Goal: Task Accomplishment & Management: Complete application form

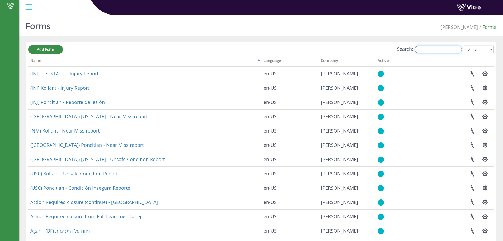
click at [423, 47] on input "Search:" at bounding box center [438, 49] width 47 height 8
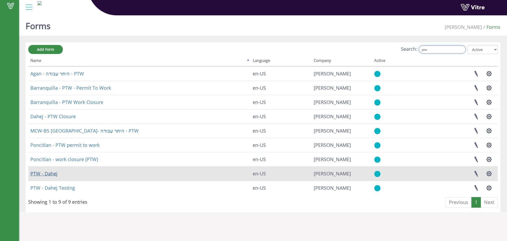
type input "ptw"
click at [54, 173] on link "PTW - Dahej" at bounding box center [43, 173] width 27 height 6
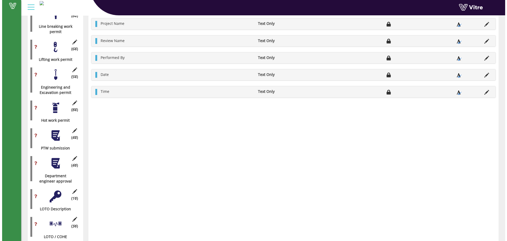
scroll to position [317, 0]
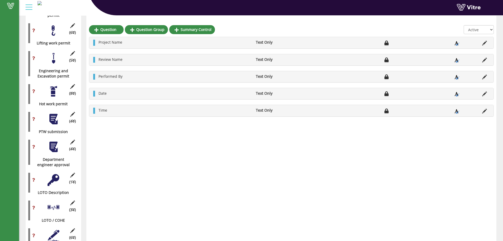
click at [48, 115] on div at bounding box center [54, 119] width 12 height 12
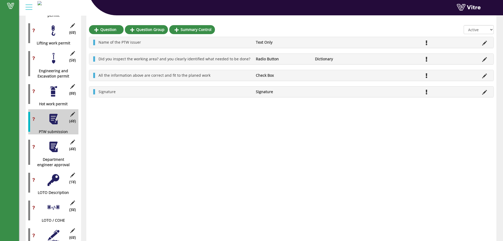
click at [55, 142] on div at bounding box center [54, 147] width 12 height 12
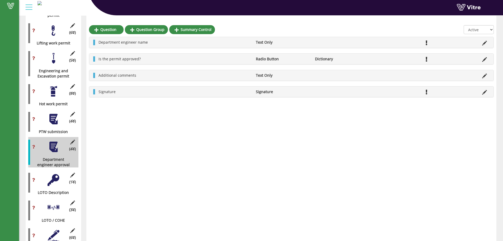
click at [54, 177] on div at bounding box center [54, 180] width 12 height 12
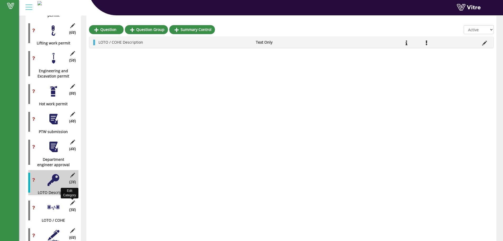
click at [73, 200] on icon at bounding box center [72, 202] width 7 height 5
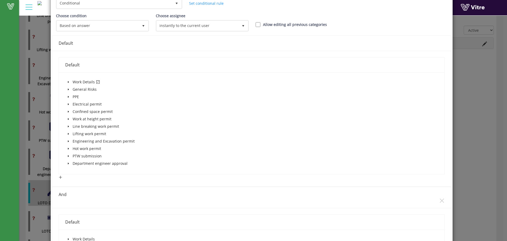
scroll to position [70, 0]
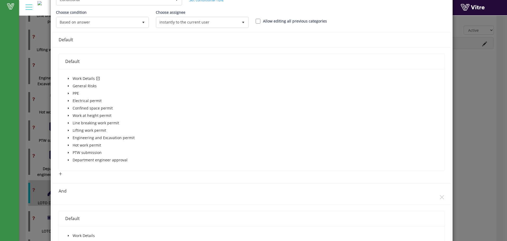
click at [65, 81] on span at bounding box center [68, 78] width 6 height 6
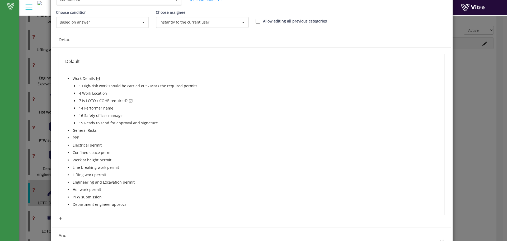
click at [73, 100] on icon "caret-down" at bounding box center [74, 100] width 3 height 3
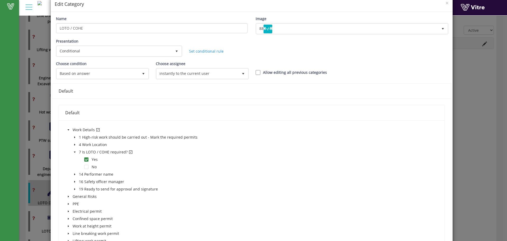
scroll to position [0, 0]
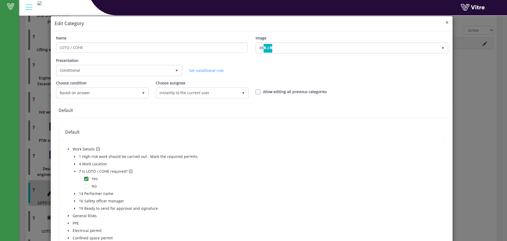
click at [445, 22] on span "×" at bounding box center [446, 21] width 3 height 7
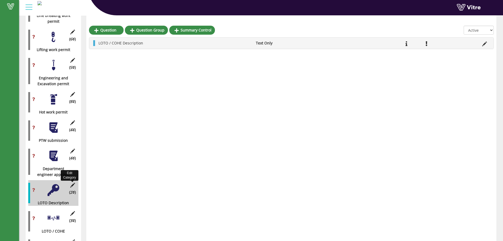
click at [73, 182] on icon at bounding box center [72, 184] width 7 height 5
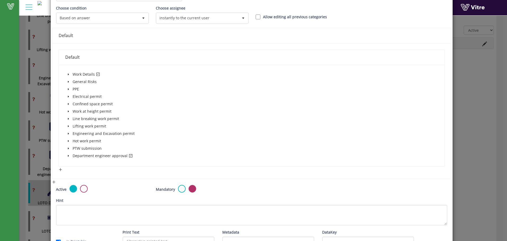
scroll to position [106, 0]
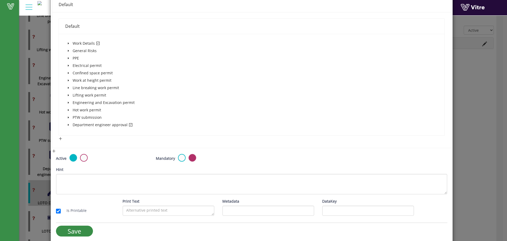
click at [68, 125] on icon "caret-down" at bounding box center [68, 125] width 1 height 2
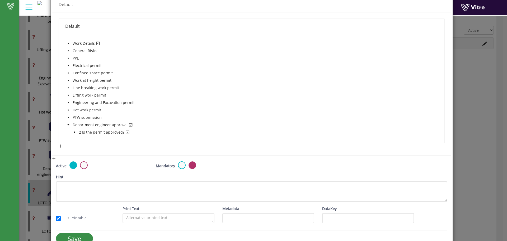
click at [76, 132] on span at bounding box center [75, 132] width 6 height 6
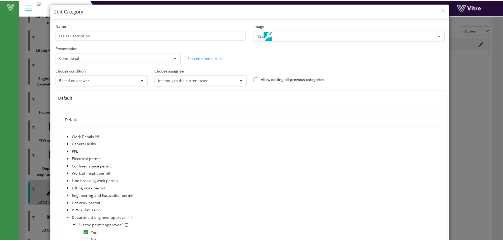
scroll to position [0, 0]
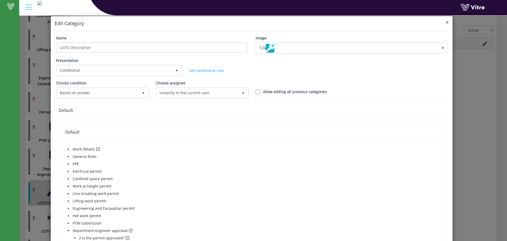
drag, startPoint x: 444, startPoint y: 24, endPoint x: 440, endPoint y: 25, distance: 3.5
click at [445, 24] on span "×" at bounding box center [446, 21] width 3 height 7
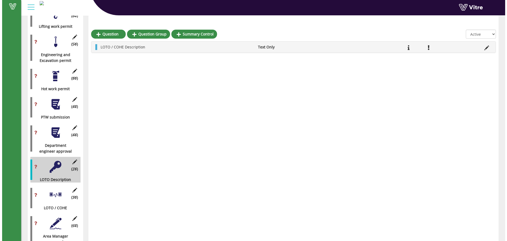
scroll to position [352, 0]
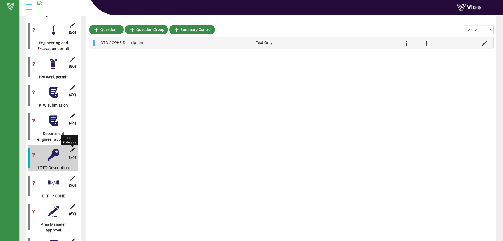
click at [70, 147] on icon at bounding box center [72, 149] width 7 height 5
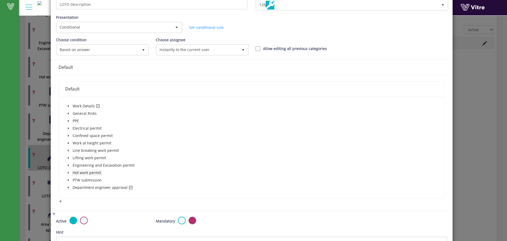
scroll to position [70, 0]
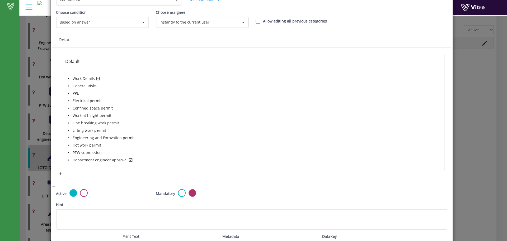
click at [67, 78] on icon "caret-down" at bounding box center [68, 78] width 3 height 3
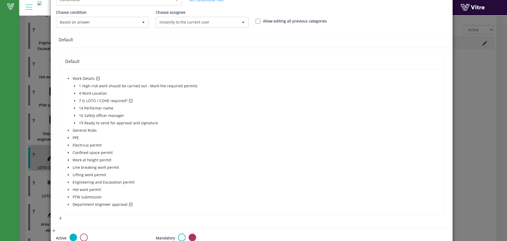
click at [75, 101] on icon "caret-down" at bounding box center [74, 101] width 1 height 2
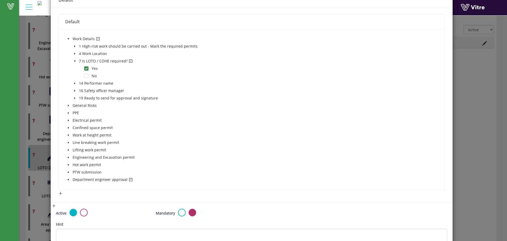
scroll to position [141, 0]
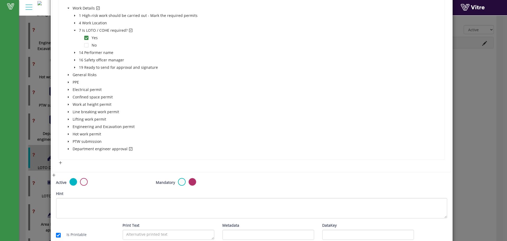
click at [67, 149] on icon "caret-down" at bounding box center [68, 148] width 3 height 3
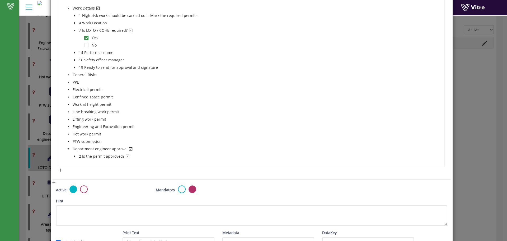
click at [73, 156] on icon "caret-down" at bounding box center [74, 156] width 3 height 3
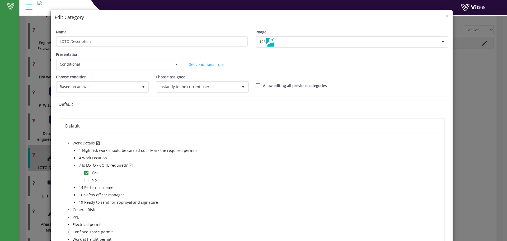
scroll to position [0, 0]
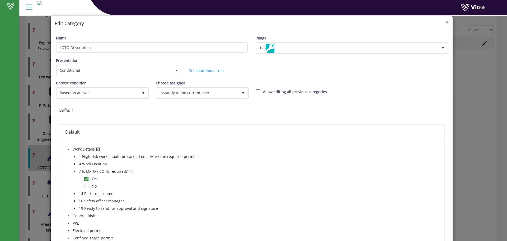
click at [445, 24] on span "×" at bounding box center [446, 21] width 3 height 7
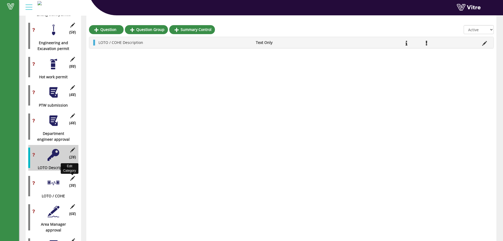
click at [73, 176] on icon at bounding box center [72, 178] width 7 height 5
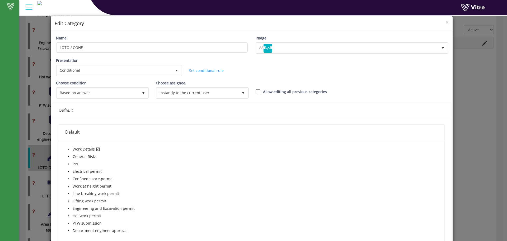
scroll to position [35, 0]
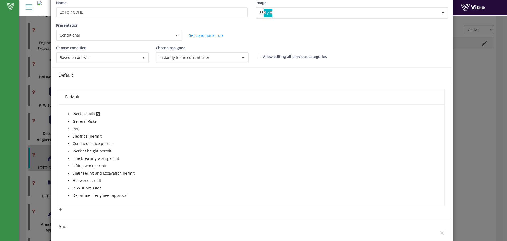
click at [67, 114] on icon "caret-down" at bounding box center [68, 113] width 3 height 3
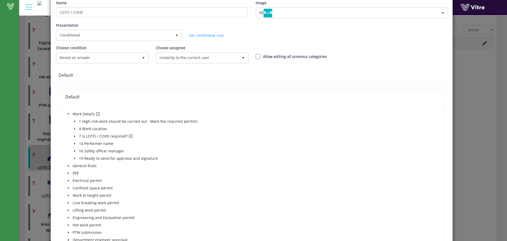
click at [73, 135] on span at bounding box center [75, 136] width 6 height 6
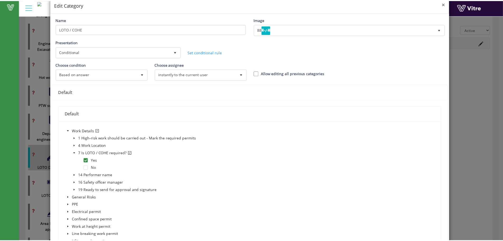
scroll to position [0, 0]
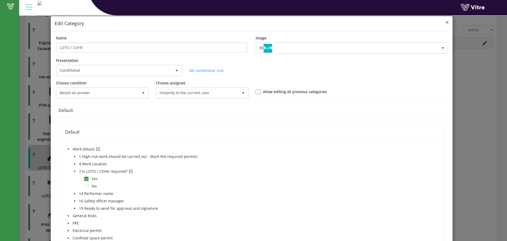
click at [445, 22] on span "×" at bounding box center [446, 21] width 3 height 7
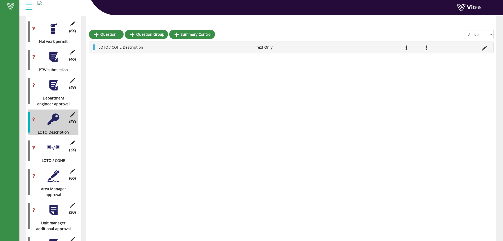
scroll to position [422, 0]
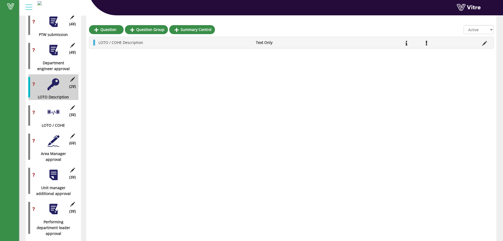
click at [57, 109] on div at bounding box center [54, 112] width 12 height 12
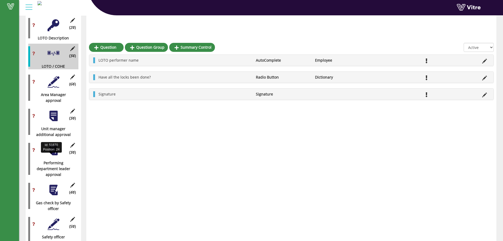
scroll to position [458, 0]
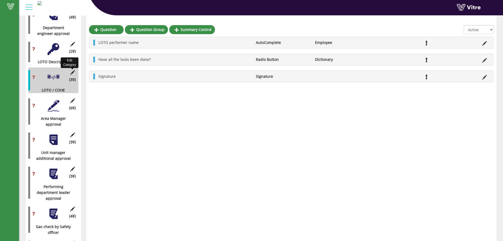
click at [75, 70] on icon at bounding box center [72, 72] width 7 height 5
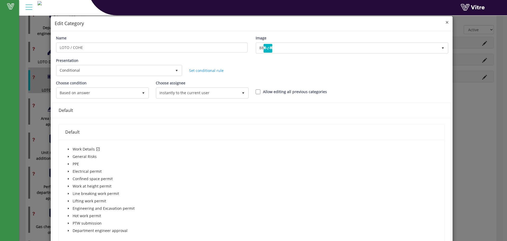
click at [445, 22] on span "×" at bounding box center [446, 21] width 3 height 7
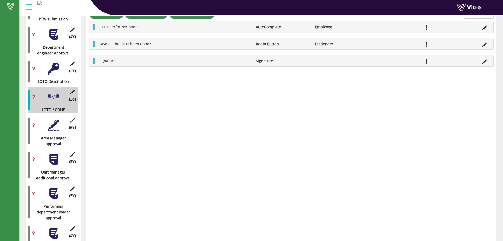
scroll to position [422, 0]
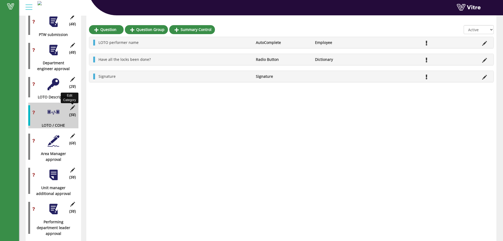
click at [73, 105] on icon at bounding box center [72, 107] width 7 height 5
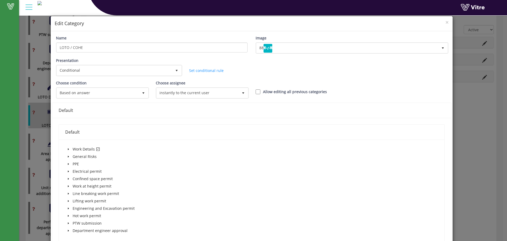
click at [448, 21] on div "× Edit Category" at bounding box center [252, 23] width 402 height 15
click at [445, 21] on div "× Edit Category" at bounding box center [252, 23] width 402 height 15
click at [445, 22] on span "×" at bounding box center [446, 21] width 3 height 7
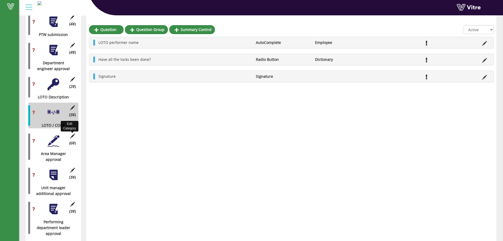
drag, startPoint x: 71, startPoint y: 131, endPoint x: 86, endPoint y: 130, distance: 14.8
click at [71, 133] on icon at bounding box center [72, 135] width 7 height 5
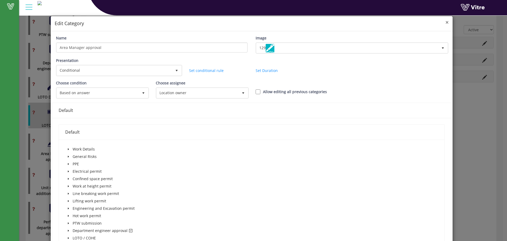
click at [445, 22] on span "×" at bounding box center [446, 21] width 3 height 7
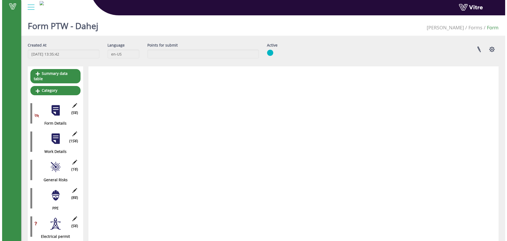
scroll to position [422, 0]
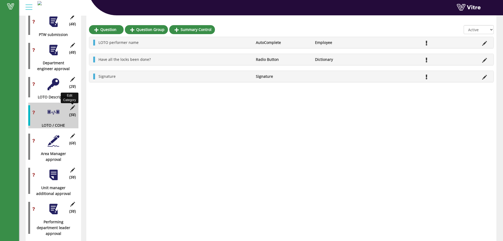
click at [74, 105] on icon at bounding box center [72, 107] width 7 height 5
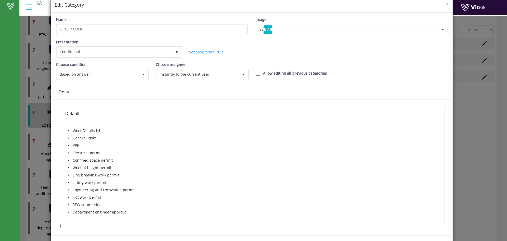
scroll to position [35, 0]
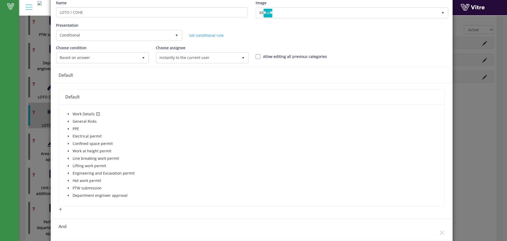
click at [69, 114] on span at bounding box center [68, 114] width 6 height 6
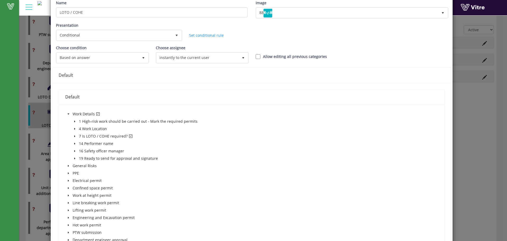
click at [74, 137] on icon "caret-down" at bounding box center [74, 136] width 1 height 2
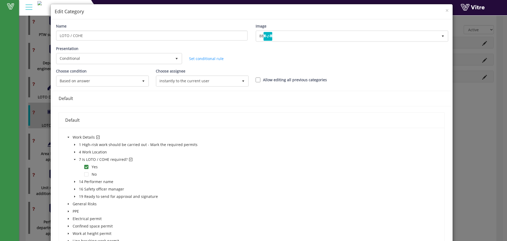
scroll to position [0, 0]
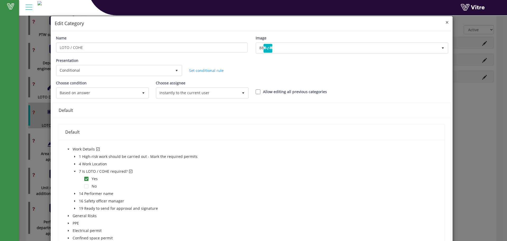
click at [445, 21] on span "×" at bounding box center [446, 21] width 3 height 7
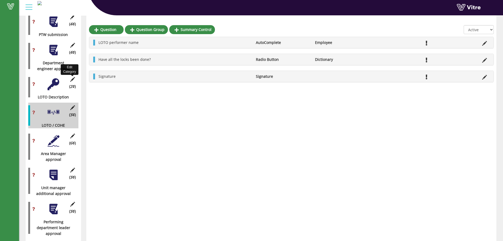
click at [72, 77] on icon at bounding box center [72, 79] width 7 height 5
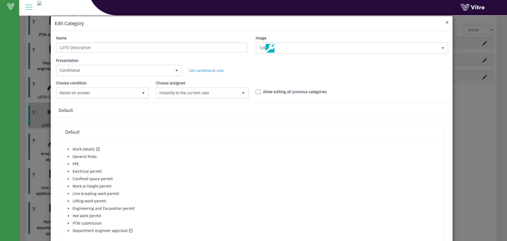
click at [445, 21] on span "×" at bounding box center [446, 21] width 3 height 7
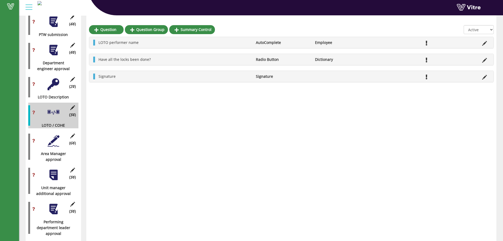
click at [58, 45] on div at bounding box center [54, 50] width 12 height 12
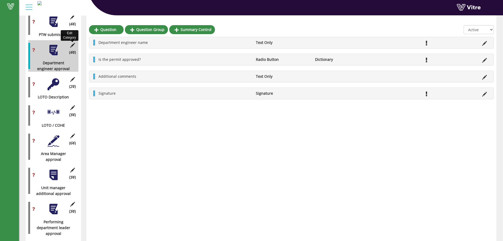
click at [72, 43] on icon at bounding box center [72, 45] width 7 height 5
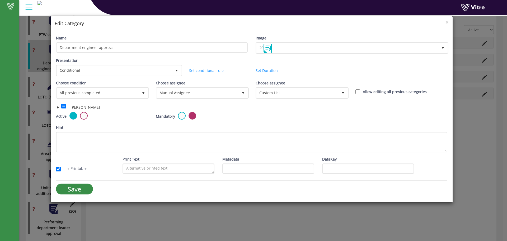
click at [445, 22] on h4 "Edit Category" at bounding box center [252, 23] width 394 height 7
click at [448, 20] on span "×" at bounding box center [446, 21] width 3 height 7
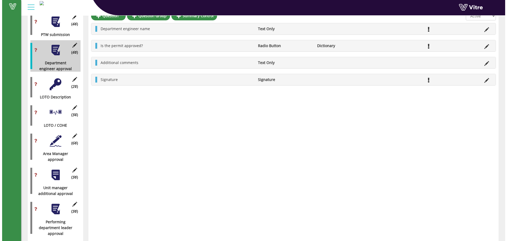
scroll to position [387, 0]
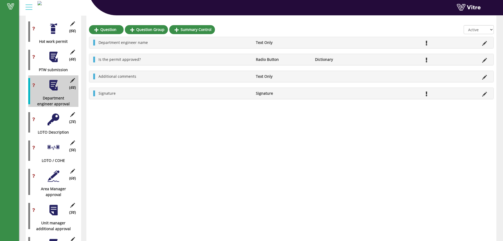
click at [53, 116] on div at bounding box center [54, 119] width 12 height 12
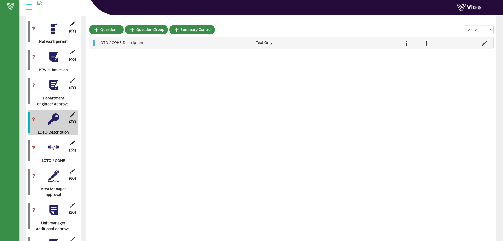
click at [52, 51] on div at bounding box center [54, 57] width 12 height 12
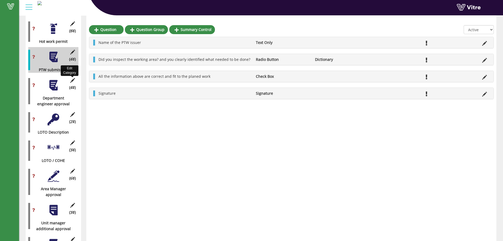
click at [74, 78] on icon at bounding box center [72, 80] width 7 height 5
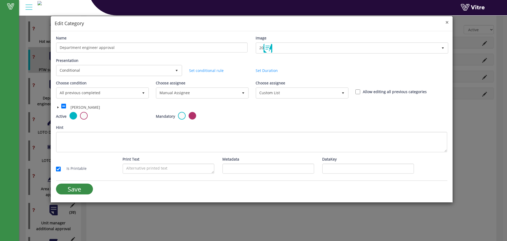
click at [446, 22] on span "×" at bounding box center [446, 21] width 3 height 7
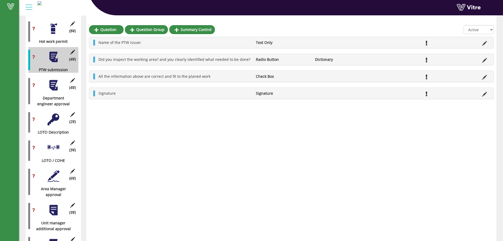
click at [57, 82] on div at bounding box center [54, 85] width 12 height 12
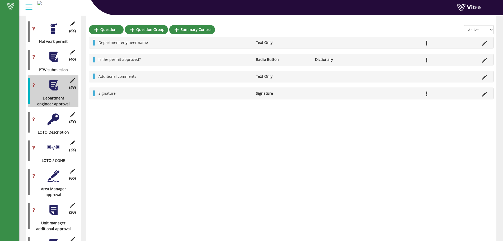
click at [51, 113] on div at bounding box center [54, 119] width 12 height 12
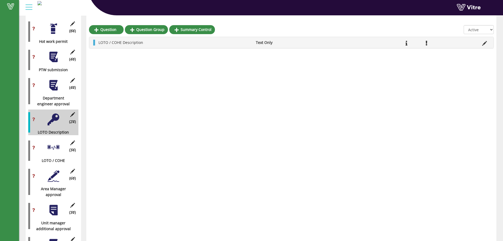
click at [49, 142] on div at bounding box center [54, 148] width 12 height 12
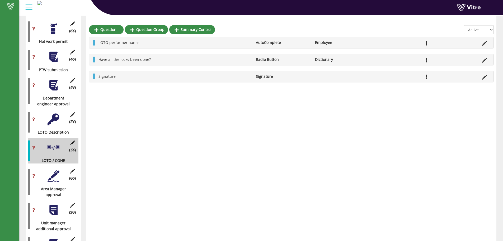
click at [51, 117] on div at bounding box center [54, 119] width 12 height 12
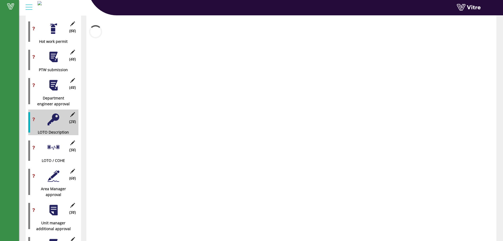
click at [51, 142] on div at bounding box center [54, 148] width 12 height 12
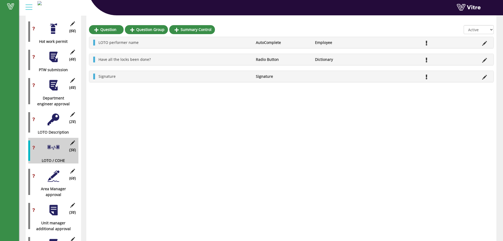
click at [49, 109] on div "(2 ) LOTO Description" at bounding box center [53, 122] width 50 height 26
click at [50, 113] on div at bounding box center [54, 119] width 12 height 12
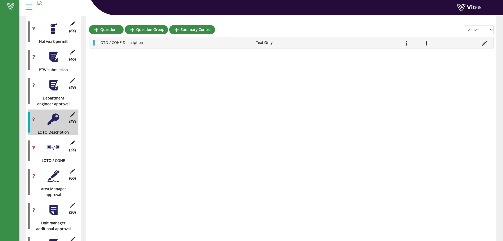
click at [54, 83] on div at bounding box center [54, 85] width 12 height 12
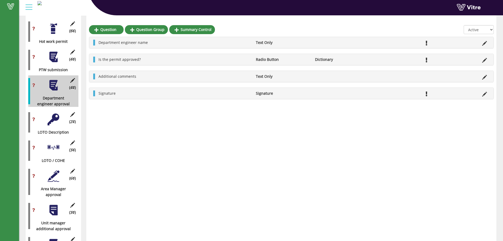
click at [53, 113] on div at bounding box center [54, 119] width 12 height 12
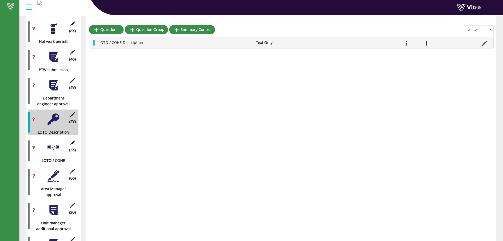
click at [51, 149] on div "(3 ) LOTO / COHE" at bounding box center [53, 151] width 50 height 26
click at [53, 143] on div at bounding box center [54, 148] width 12 height 12
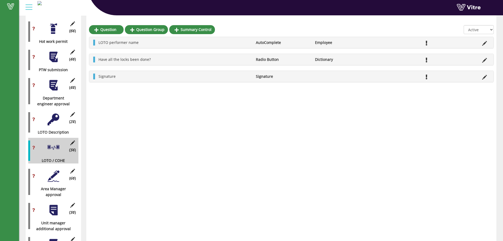
click at [54, 171] on div at bounding box center [54, 176] width 12 height 12
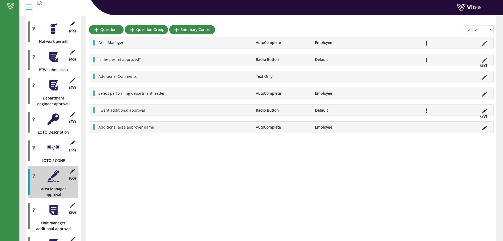
click at [54, 142] on div at bounding box center [54, 148] width 12 height 12
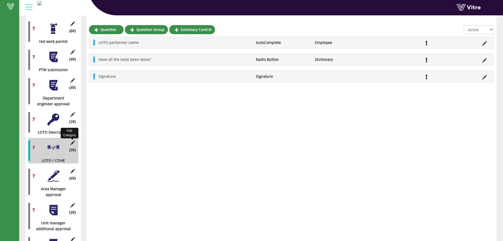
click at [74, 140] on icon at bounding box center [72, 142] width 7 height 5
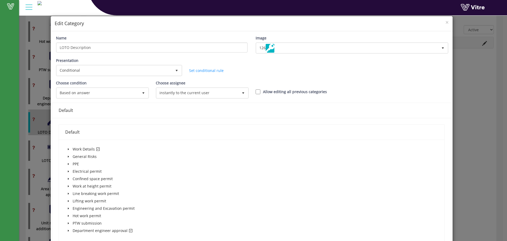
scroll to position [70, 0]
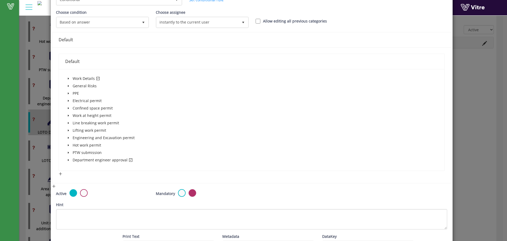
click at [68, 159] on icon "caret-down" at bounding box center [68, 159] width 3 height 3
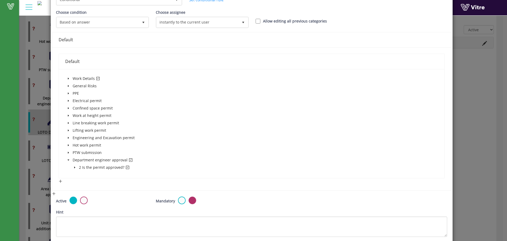
click at [72, 168] on span at bounding box center [75, 167] width 6 height 6
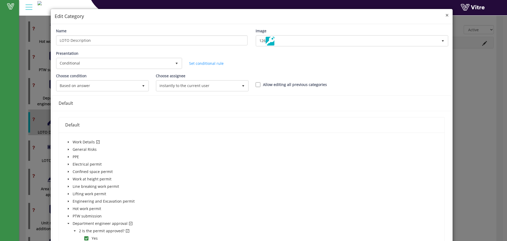
scroll to position [0, 0]
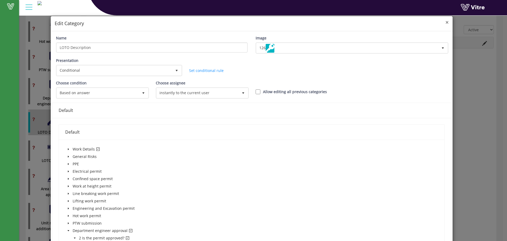
click at [445, 24] on span "×" at bounding box center [446, 21] width 3 height 7
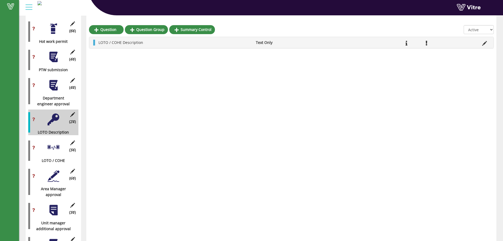
click at [51, 146] on div at bounding box center [54, 148] width 12 height 12
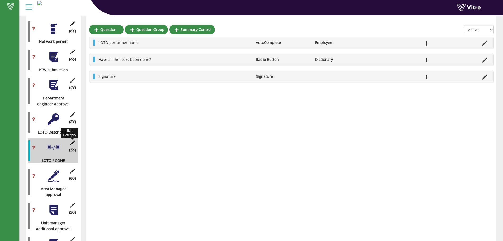
click at [72, 140] on icon at bounding box center [72, 142] width 7 height 5
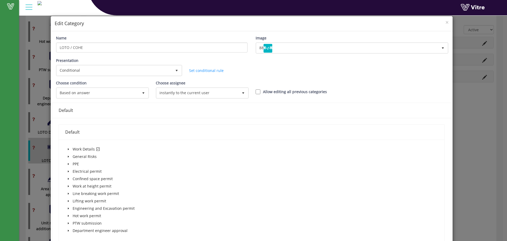
scroll to position [70, 0]
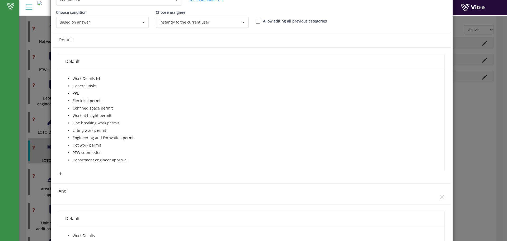
click at [66, 160] on span at bounding box center [68, 160] width 6 height 6
click at [75, 166] on icon "caret-down" at bounding box center [74, 167] width 3 height 3
click at [85, 176] on span at bounding box center [86, 174] width 4 height 4
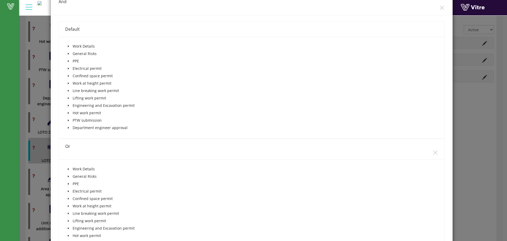
scroll to position [411, 0]
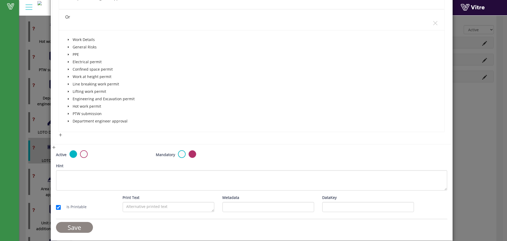
click at [78, 226] on input "Save" at bounding box center [74, 227] width 37 height 11
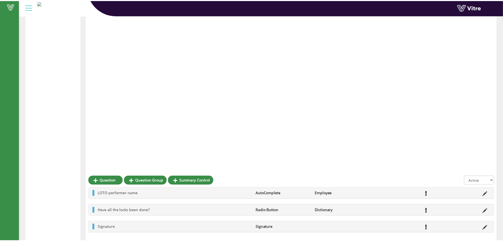
scroll to position [237, 0]
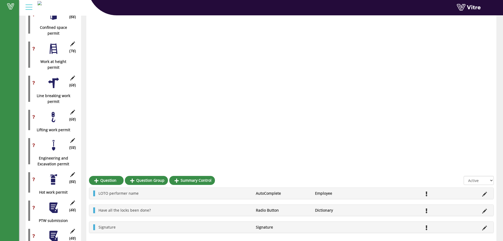
click at [120, 77] on div "Question Question Group Summary Control All Active Not Active LOTO performer na…" at bounding box center [291, 196] width 410 height 734
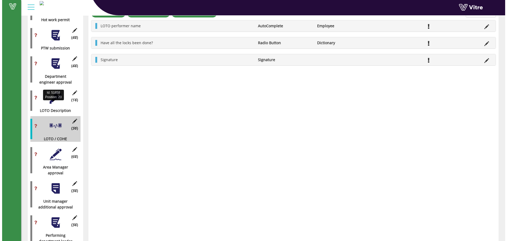
scroll to position [413, 0]
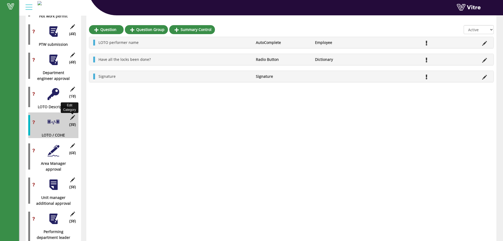
click at [71, 115] on icon at bounding box center [72, 117] width 7 height 5
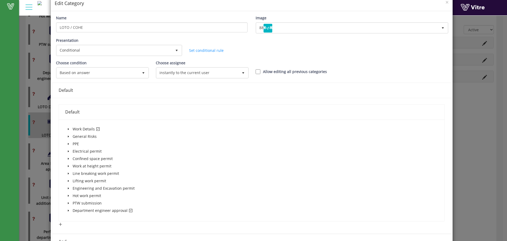
scroll to position [35, 0]
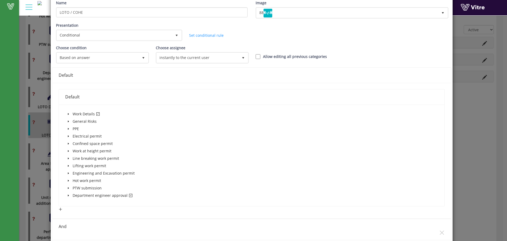
click at [70, 197] on span at bounding box center [68, 195] width 6 height 6
click at [72, 201] on span at bounding box center [75, 202] width 6 height 6
click at [69, 115] on icon "caret-down" at bounding box center [68, 113] width 3 height 3
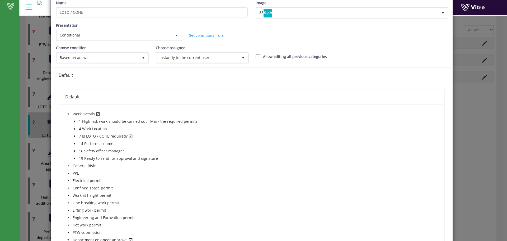
click at [76, 138] on span at bounding box center [75, 136] width 6 height 6
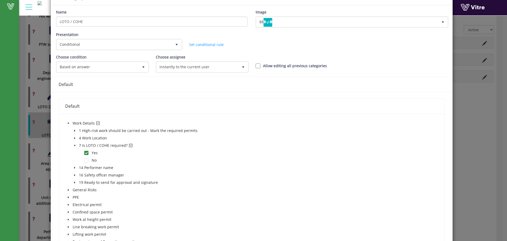
scroll to position [0, 0]
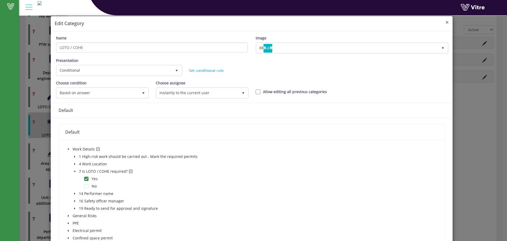
click at [445, 22] on span "×" at bounding box center [446, 21] width 3 height 7
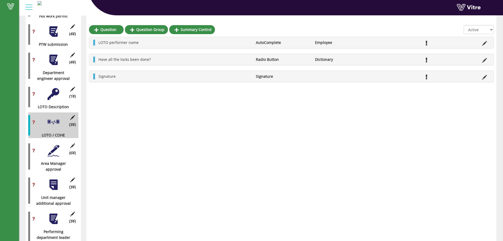
click at [50, 89] on div at bounding box center [54, 94] width 12 height 12
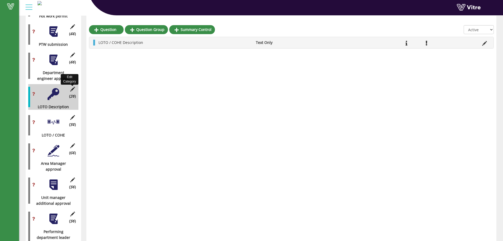
click at [72, 87] on icon at bounding box center [72, 89] width 7 height 5
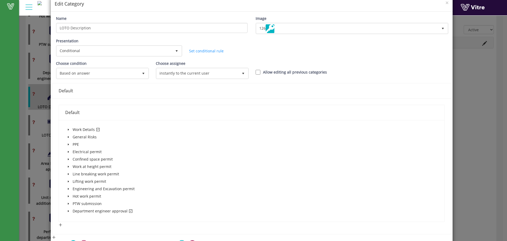
scroll to position [35, 0]
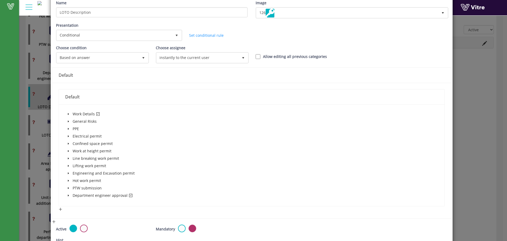
click at [68, 115] on span at bounding box center [68, 114] width 6 height 6
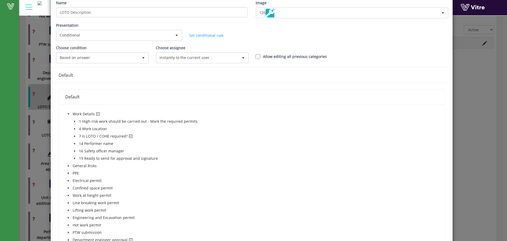
click at [77, 136] on span at bounding box center [75, 136] width 6 height 6
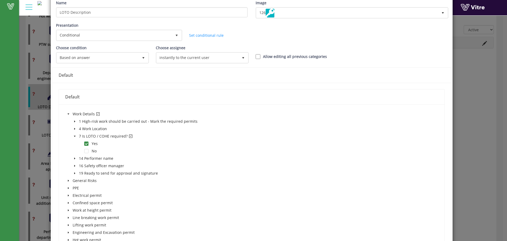
scroll to position [141, 0]
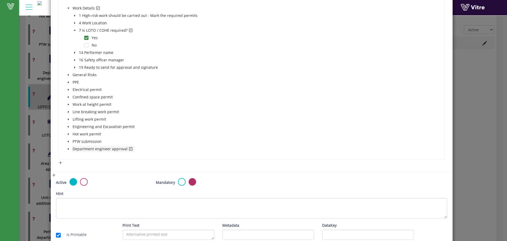
click at [72, 149] on span "Department engineer approval" at bounding box center [103, 148] width 63 height 6
click at [69, 148] on icon "caret-down" at bounding box center [68, 148] width 3 height 3
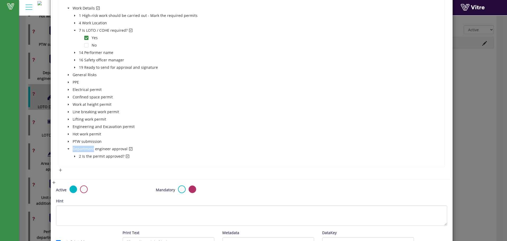
click at [72, 153] on span at bounding box center [75, 156] width 6 height 6
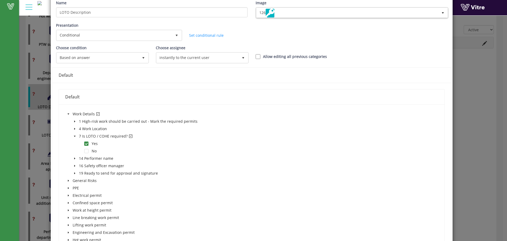
scroll to position [0, 0]
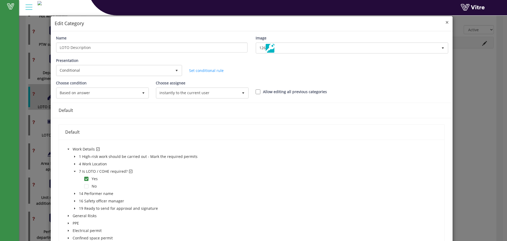
click at [445, 21] on span "×" at bounding box center [446, 21] width 3 height 7
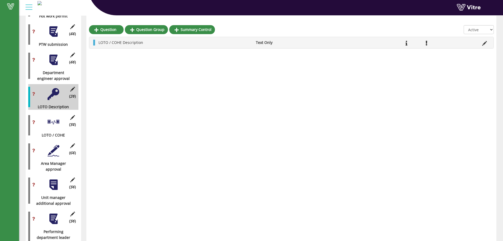
click at [49, 121] on div at bounding box center [54, 122] width 12 height 12
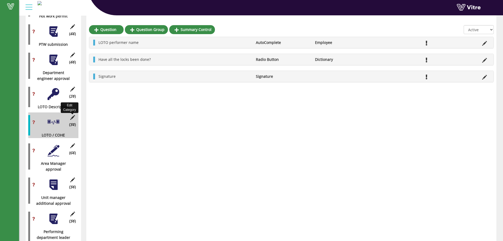
click at [75, 115] on icon at bounding box center [72, 117] width 7 height 5
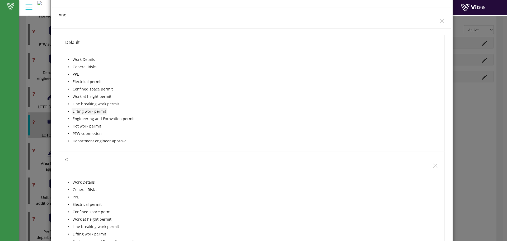
scroll to position [317, 0]
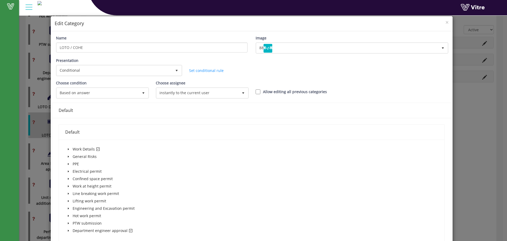
scroll to position [352, 0]
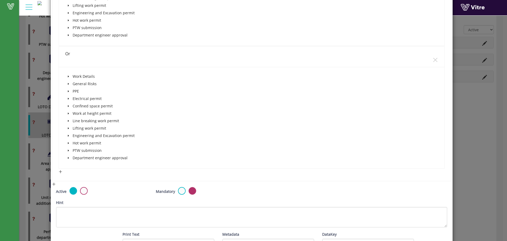
click at [68, 74] on span at bounding box center [68, 76] width 6 height 6
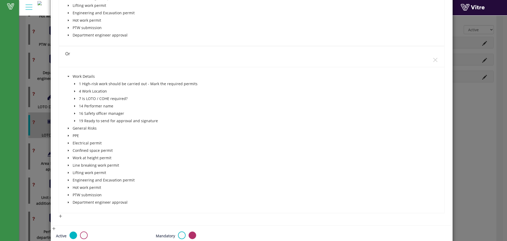
click at [68, 74] on span at bounding box center [68, 76] width 6 height 6
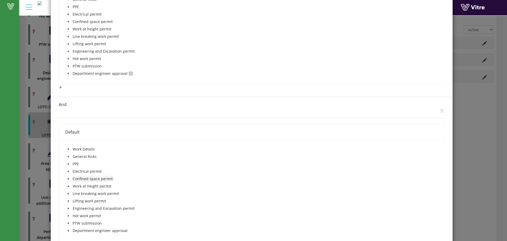
scroll to position [142, 0]
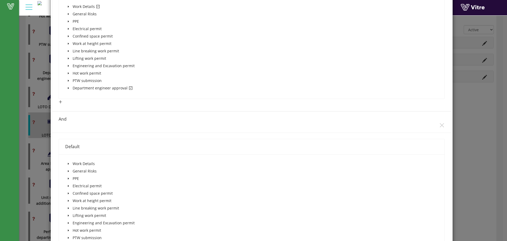
click at [430, 126] on div "And" at bounding box center [252, 121] width 386 height 21
click at [439, 124] on icon "close" at bounding box center [442, 125] width 6 height 6
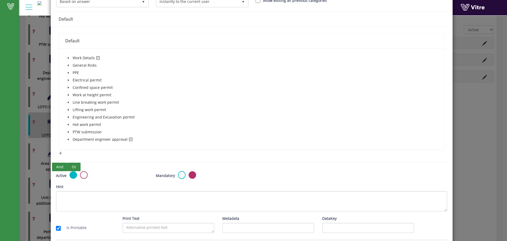
scroll to position [109, 0]
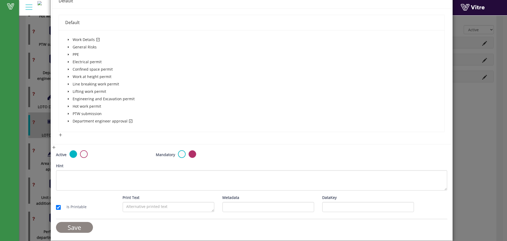
click at [79, 223] on input "Save" at bounding box center [74, 227] width 37 height 11
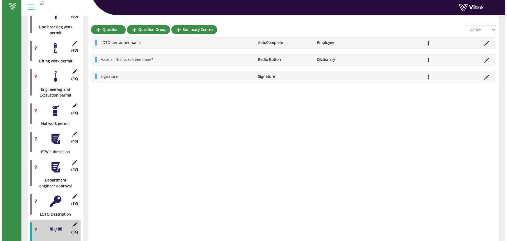
scroll to position [341, 0]
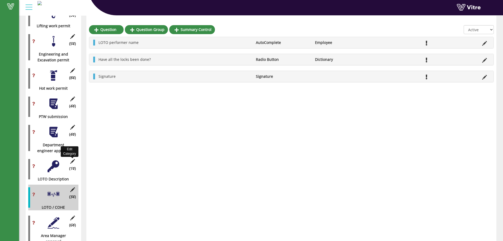
click at [72, 159] on icon at bounding box center [72, 161] width 7 height 5
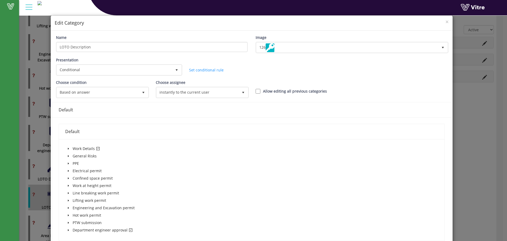
scroll to position [0, 0]
click at [445, 23] on span "×" at bounding box center [446, 21] width 3 height 7
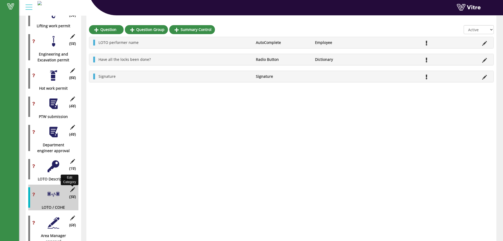
click at [69, 187] on icon at bounding box center [72, 189] width 7 height 5
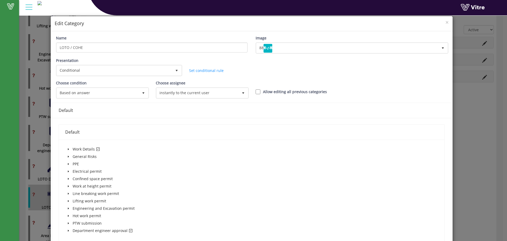
scroll to position [109, 0]
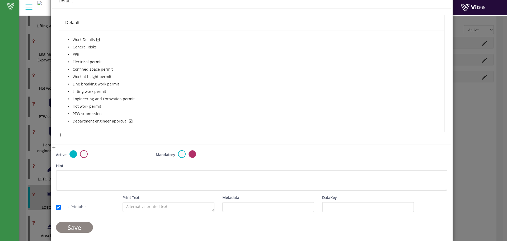
click at [81, 225] on input "Save" at bounding box center [74, 227] width 37 height 11
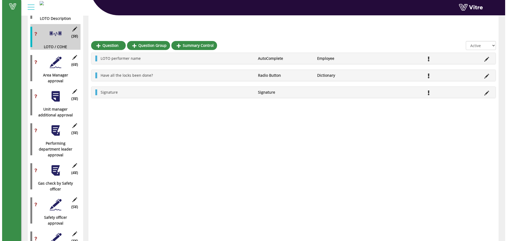
scroll to position [517, 0]
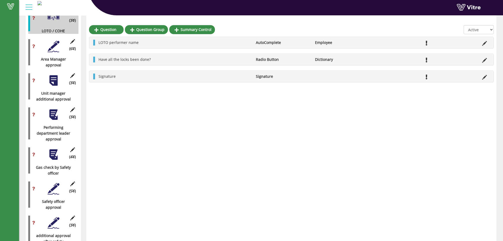
click at [50, 149] on div at bounding box center [54, 154] width 12 height 12
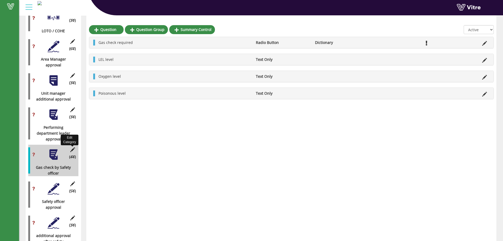
click at [74, 147] on icon at bounding box center [72, 149] width 7 height 5
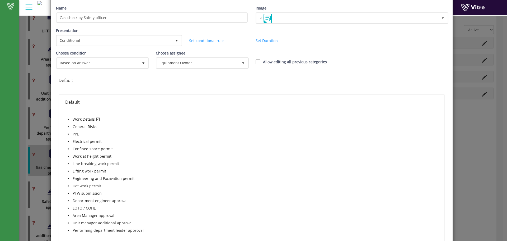
scroll to position [0, 0]
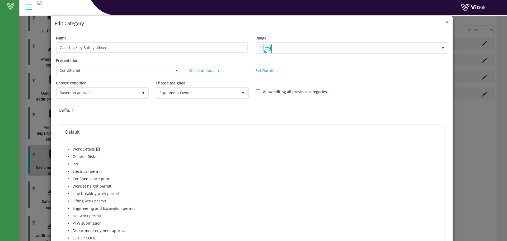
click at [445, 22] on span "×" at bounding box center [446, 21] width 3 height 7
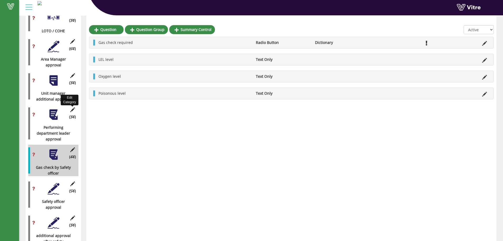
click at [75, 107] on icon at bounding box center [72, 109] width 7 height 5
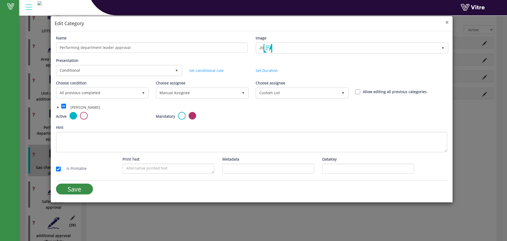
click at [447, 23] on span "×" at bounding box center [446, 21] width 3 height 7
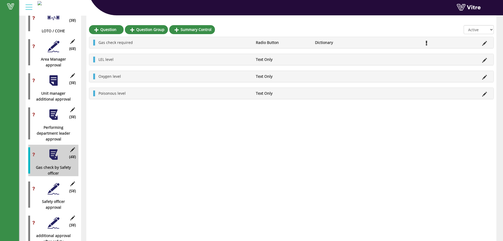
click at [73, 105] on div "(3 ) Performing department leader approval" at bounding box center [53, 123] width 50 height 37
click at [73, 107] on icon at bounding box center [72, 109] width 7 height 5
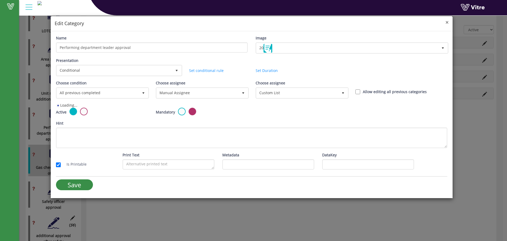
click at [447, 25] on span "×" at bounding box center [446, 21] width 3 height 7
click at [447, 24] on span "×" at bounding box center [446, 21] width 3 height 7
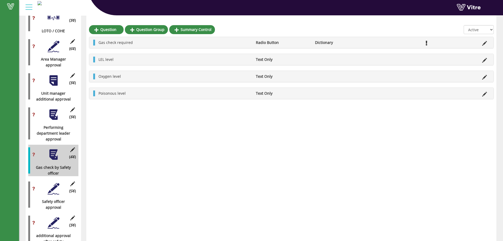
click at [77, 148] on div "(4 ) Gas check by Safety officer" at bounding box center [53, 159] width 50 height 31
click at [74, 147] on icon at bounding box center [72, 149] width 7 height 5
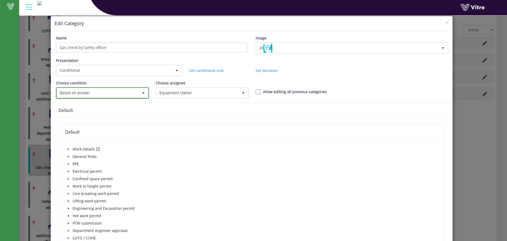
click at [136, 91] on span "Based on answer" at bounding box center [98, 93] width 82 height 10
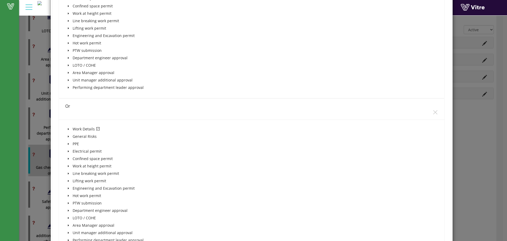
scroll to position [211, 0]
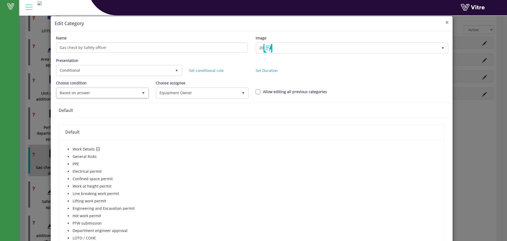
click at [445, 21] on span "×" at bounding box center [446, 21] width 3 height 7
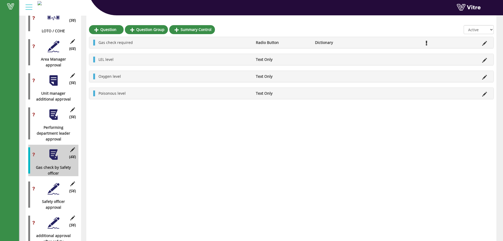
click at [52, 110] on div at bounding box center [54, 115] width 12 height 12
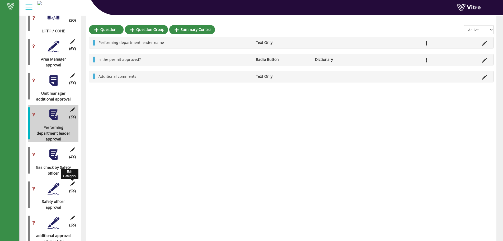
click at [74, 181] on icon at bounding box center [72, 183] width 7 height 5
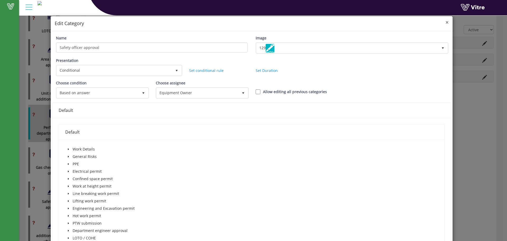
click at [445, 21] on span "×" at bounding box center [446, 21] width 3 height 7
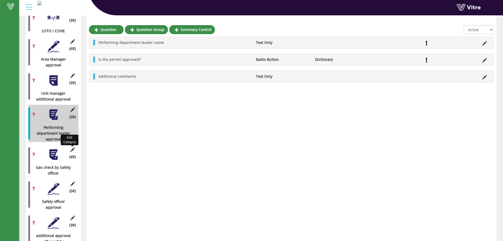
click at [73, 147] on icon at bounding box center [72, 149] width 7 height 5
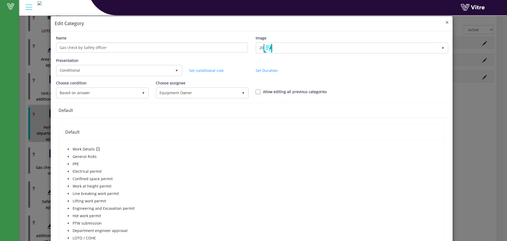
click at [445, 22] on span "×" at bounding box center [446, 21] width 3 height 7
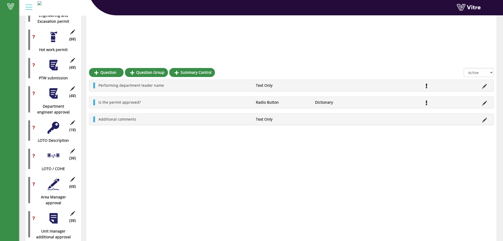
scroll to position [376, 0]
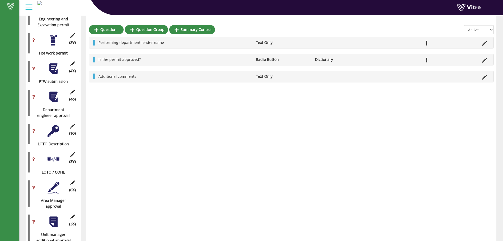
click at [48, 153] on div at bounding box center [54, 159] width 12 height 12
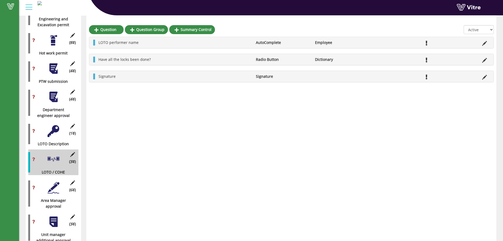
click at [58, 129] on div at bounding box center [54, 131] width 12 height 12
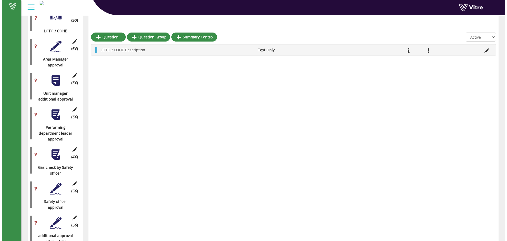
scroll to position [554, 0]
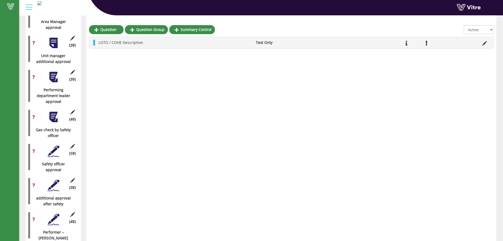
click at [51, 147] on div at bounding box center [54, 151] width 12 height 12
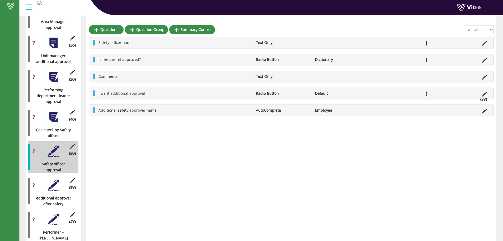
click at [47, 107] on div "(4 ) Gas check by Safety officer" at bounding box center [53, 122] width 50 height 31
click at [50, 107] on div "(4 ) Gas check by Safety officer" at bounding box center [53, 122] width 50 height 31
drag, startPoint x: 52, startPoint y: 107, endPoint x: 59, endPoint y: 110, distance: 7.4
click at [53, 111] on div at bounding box center [54, 117] width 12 height 12
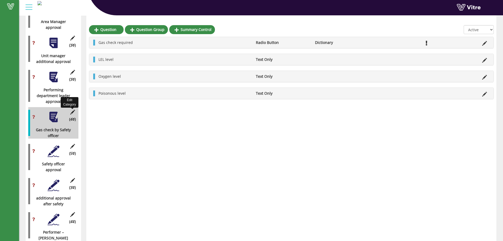
click at [73, 110] on icon at bounding box center [72, 112] width 7 height 5
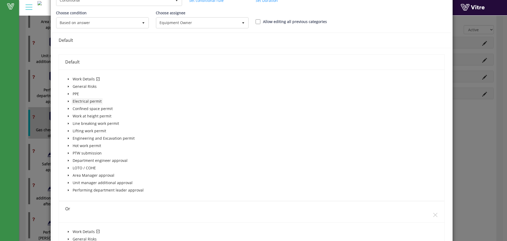
scroll to position [70, 0]
click at [67, 79] on icon "caret-down" at bounding box center [68, 78] width 3 height 3
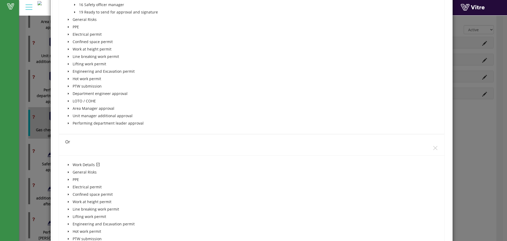
scroll to position [76, 0]
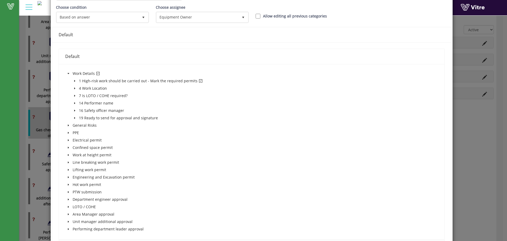
click at [75, 81] on icon "caret-down" at bounding box center [74, 80] width 3 height 3
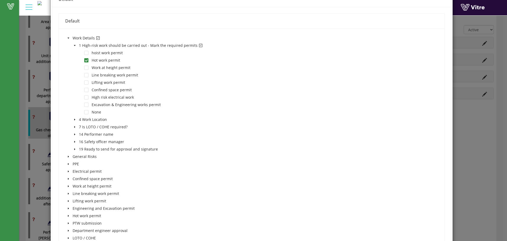
scroll to position [5, 0]
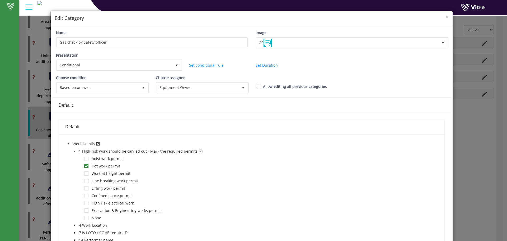
click at [446, 17] on div "× Edit Category" at bounding box center [252, 18] width 402 height 15
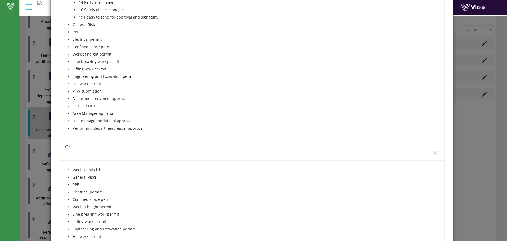
scroll to position [252, 0]
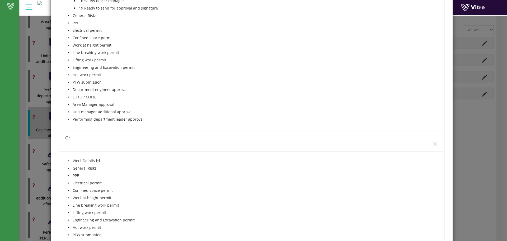
click at [66, 161] on span at bounding box center [68, 160] width 6 height 6
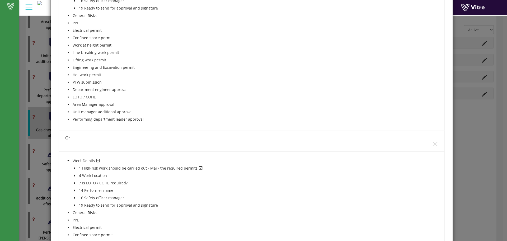
click at [74, 167] on icon "caret-down" at bounding box center [74, 168] width 3 height 3
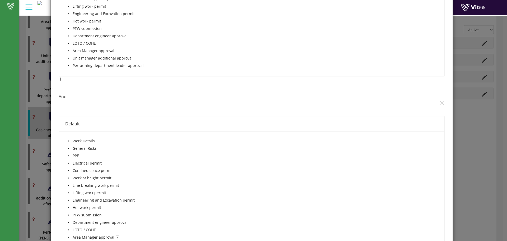
scroll to position [639, 0]
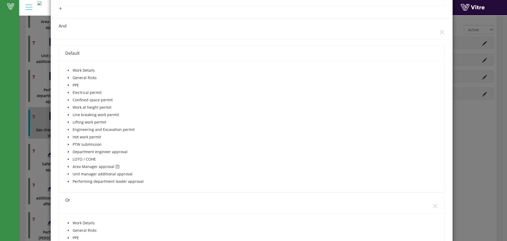
click at [69, 167] on icon "caret-down" at bounding box center [68, 166] width 3 height 3
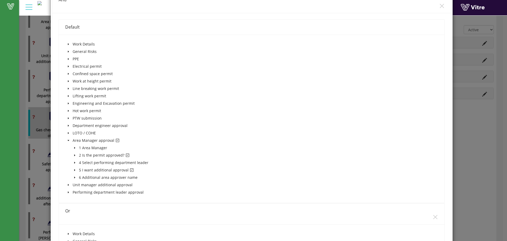
scroll to position [674, 0]
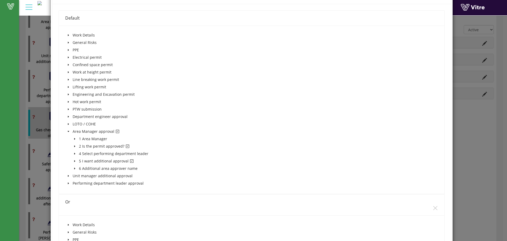
click at [73, 159] on span at bounding box center [75, 161] width 6 height 6
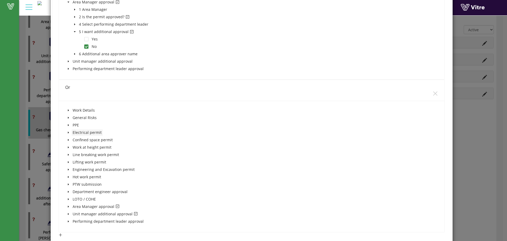
scroll to position [815, 0]
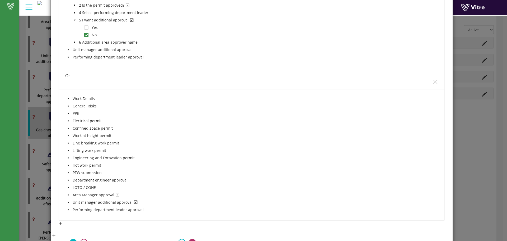
click at [69, 194] on span at bounding box center [68, 194] width 6 height 6
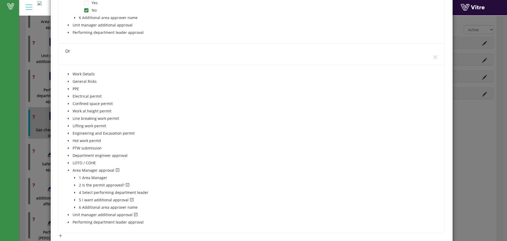
scroll to position [850, 0]
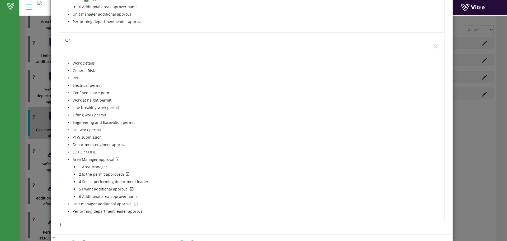
click at [76, 188] on span at bounding box center [75, 189] width 6 height 6
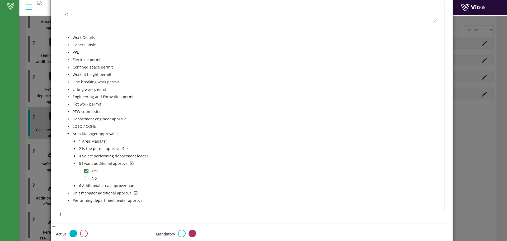
scroll to position [885, 0]
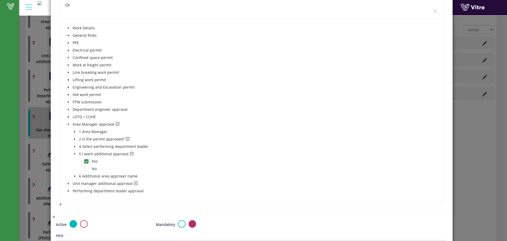
click at [70, 185] on span at bounding box center [68, 183] width 6 height 6
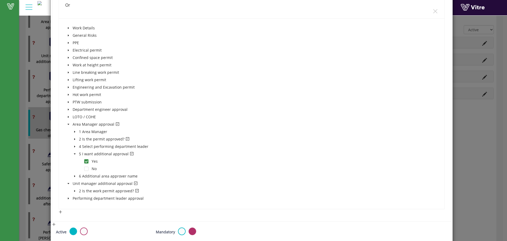
click at [74, 192] on span at bounding box center [75, 190] width 6 height 6
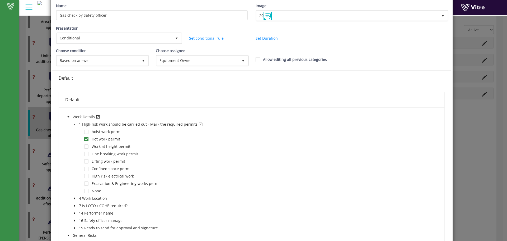
scroll to position [0, 0]
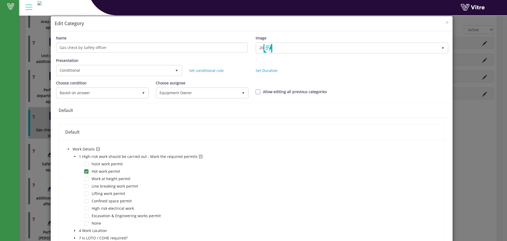
click at [446, 23] on div "× Edit Category" at bounding box center [252, 23] width 402 height 15
click at [445, 23] on span "×" at bounding box center [446, 21] width 3 height 7
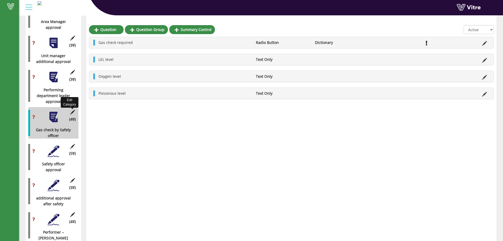
click at [75, 110] on icon at bounding box center [72, 112] width 7 height 5
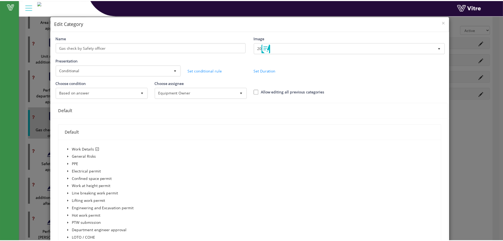
scroll to position [554, 0]
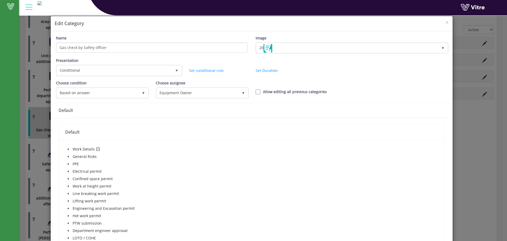
click at [441, 21] on h4 "Edit Category" at bounding box center [252, 23] width 394 height 7
click at [442, 22] on div "× Edit Category" at bounding box center [252, 23] width 402 height 15
click at [445, 23] on span "×" at bounding box center [446, 21] width 3 height 7
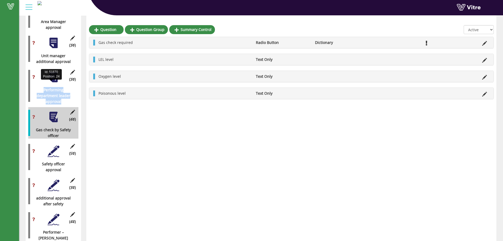
drag, startPoint x: 64, startPoint y: 97, endPoint x: 44, endPoint y: 83, distance: 24.2
click at [44, 87] on div "Performing department leader approval" at bounding box center [51, 95] width 46 height 17
copy div "Performing department leader approval"
